Goal: Obtain resource: Download file/media

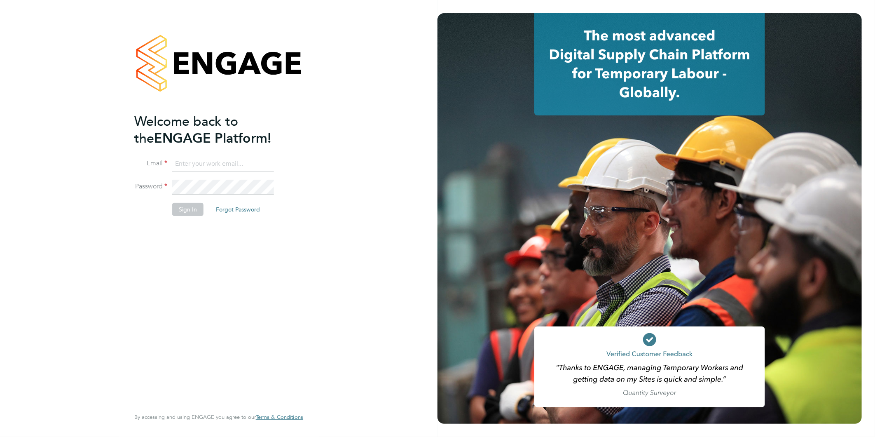
type input "[EMAIL_ADDRESS][DOMAIN_NAME]"
click at [187, 210] on button "Sign In" at bounding box center [187, 209] width 31 height 13
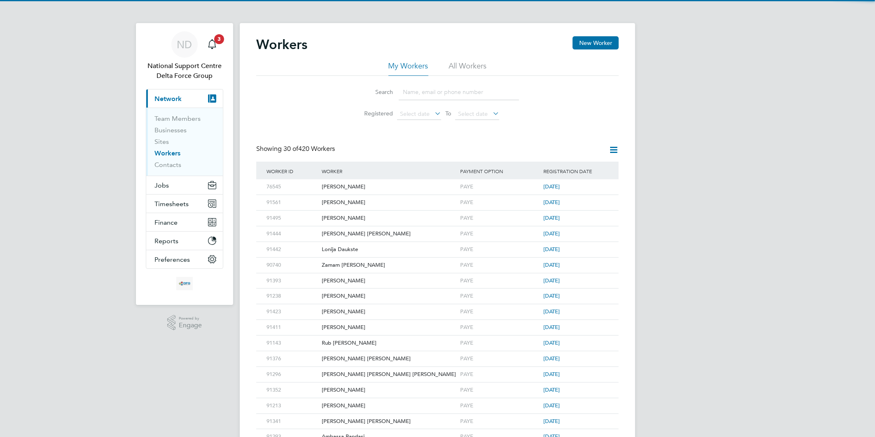
click at [426, 93] on input at bounding box center [459, 92] width 120 height 16
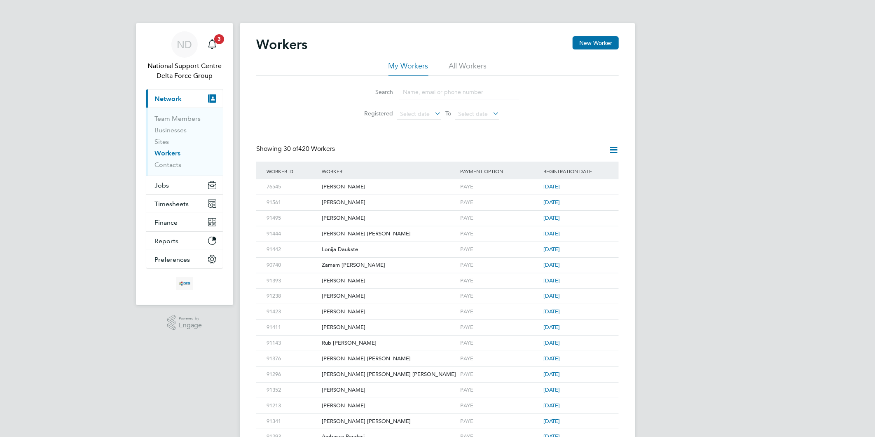
paste input "89197"
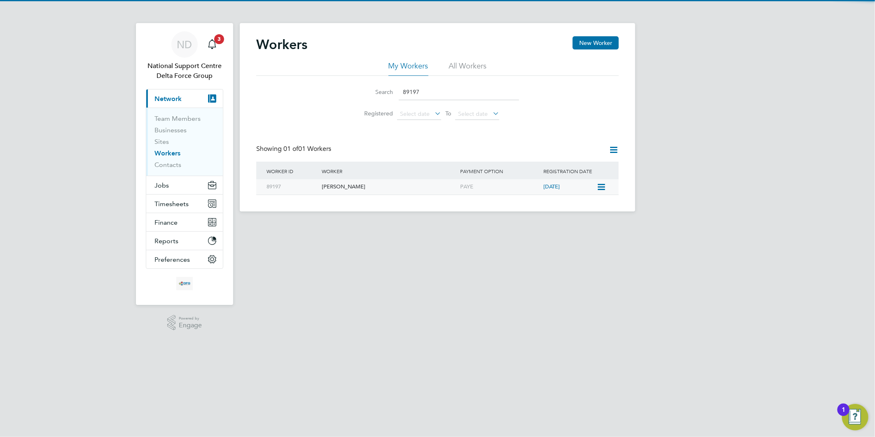
type input "89197"
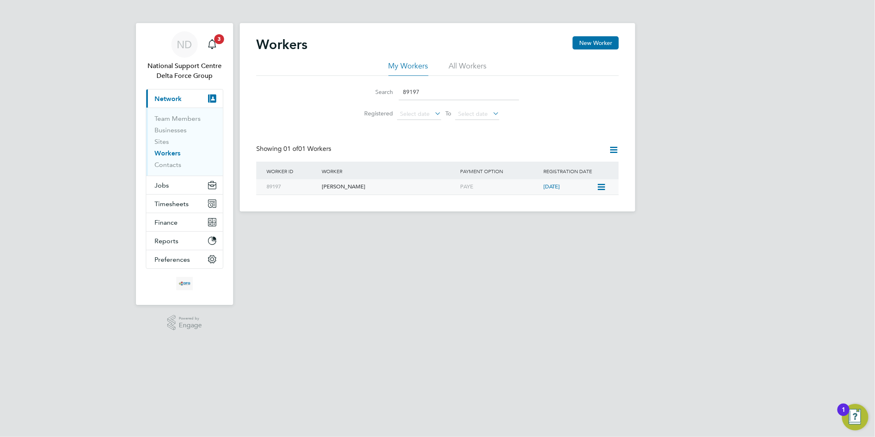
click at [336, 190] on div "Humza Azhar" at bounding box center [389, 186] width 138 height 15
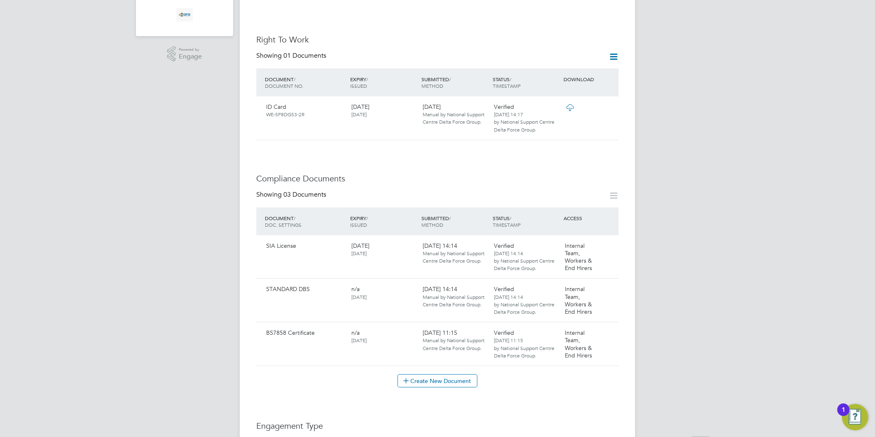
scroll to position [274, 0]
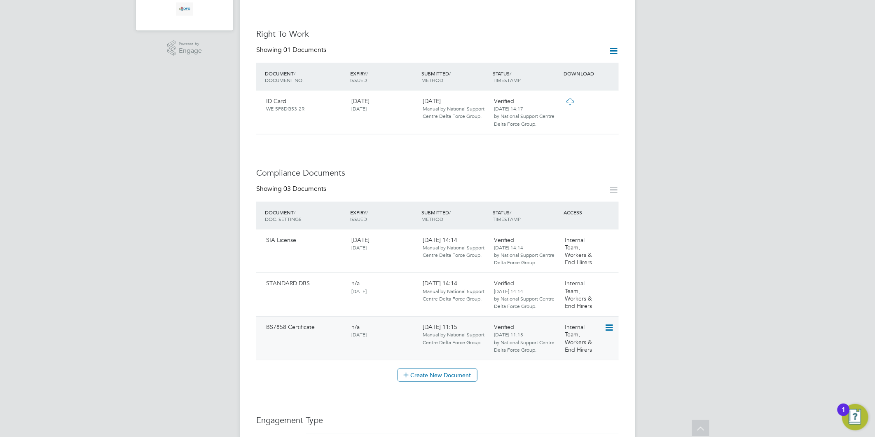
click at [607, 325] on icon at bounding box center [608, 328] width 8 height 10
click at [564, 357] on li "Download Document" at bounding box center [580, 358] width 66 height 12
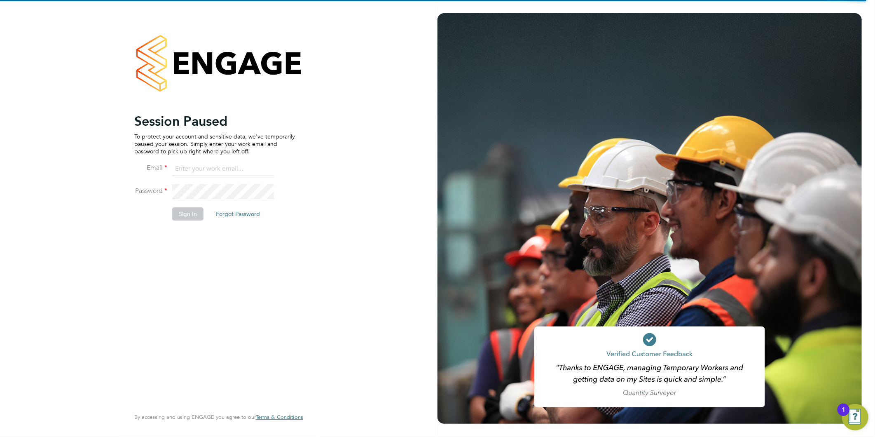
type input "[EMAIL_ADDRESS][DOMAIN_NAME]"
